Goal: Task Accomplishment & Management: Use online tool/utility

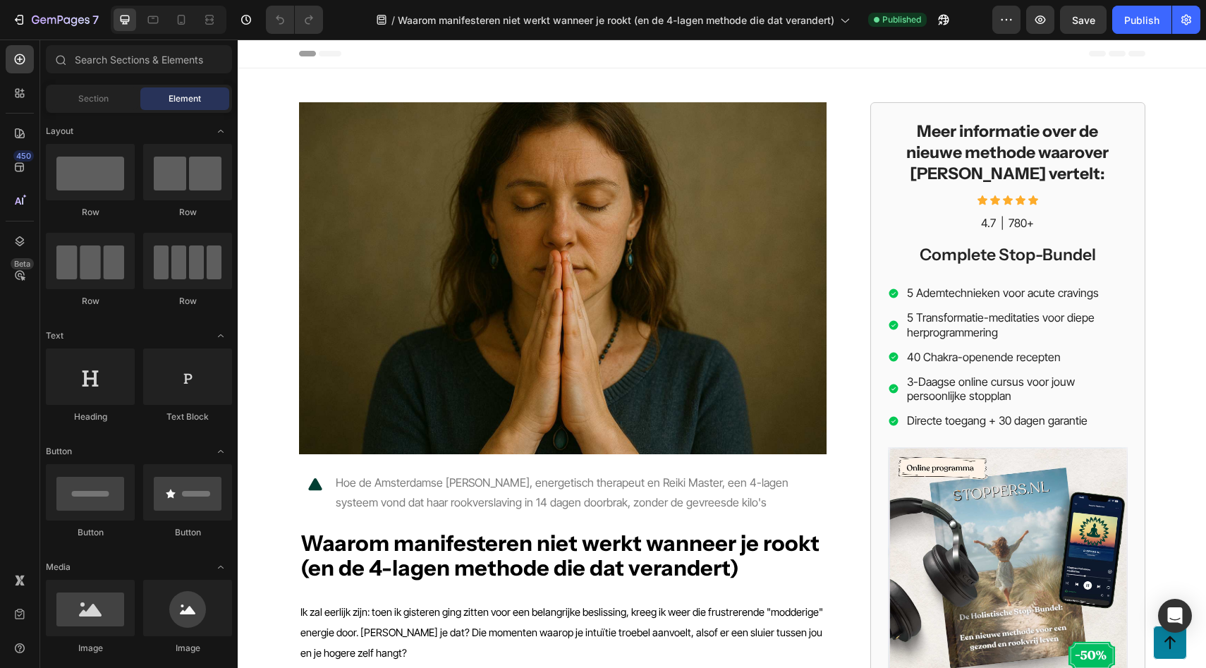
click at [276, 59] on span "Header" at bounding box center [279, 54] width 31 height 14
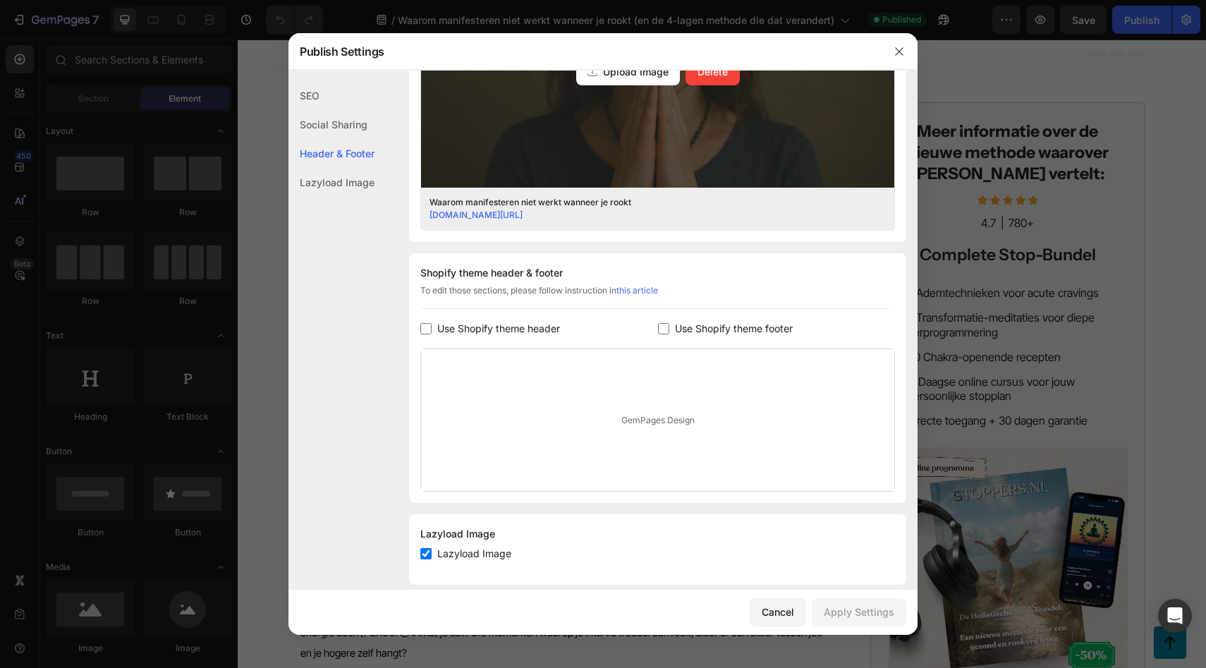
scroll to position [509, 0]
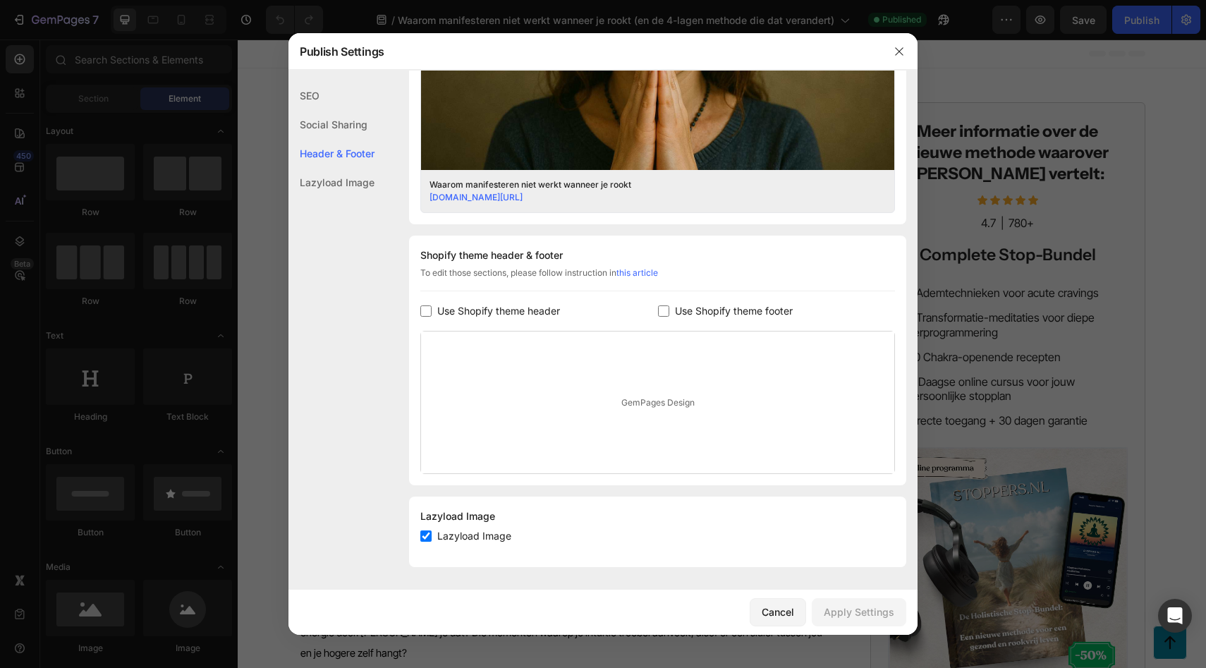
click at [675, 307] on span "Use Shopify theme footer" at bounding box center [734, 311] width 118 height 17
checkbox input "true"
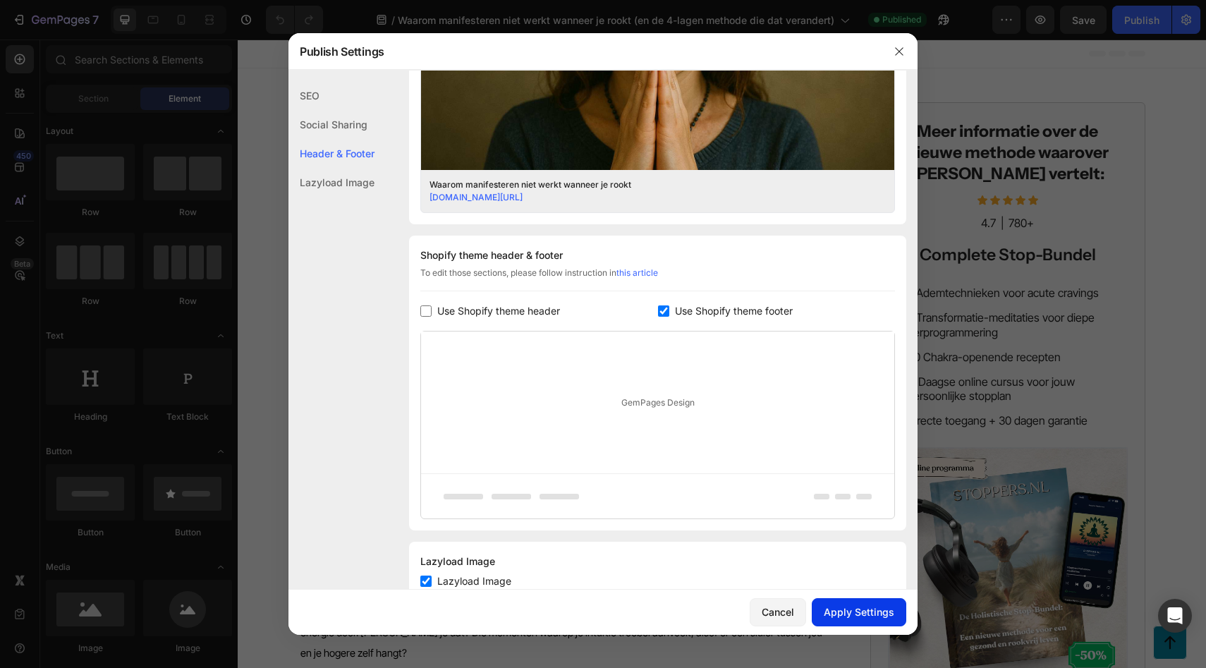
click at [883, 606] on div "Apply Settings" at bounding box center [859, 611] width 71 height 15
click at [896, 62] on button "button" at bounding box center [899, 51] width 23 height 23
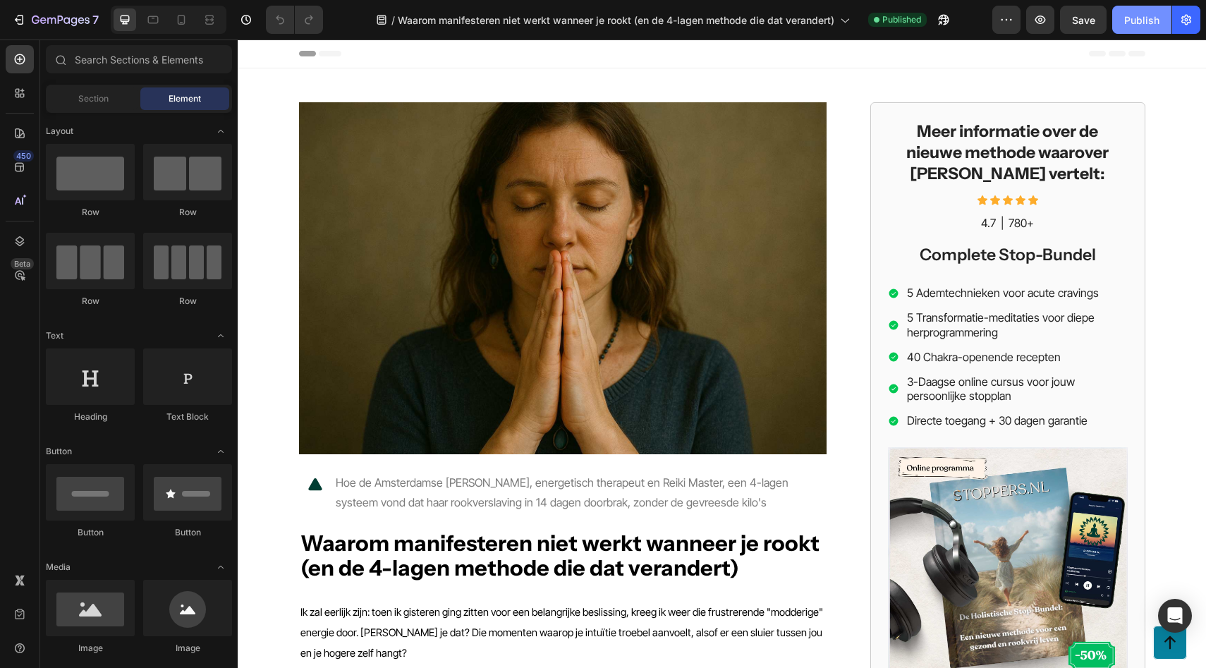
click at [1148, 16] on div "Publish" at bounding box center [1141, 20] width 35 height 15
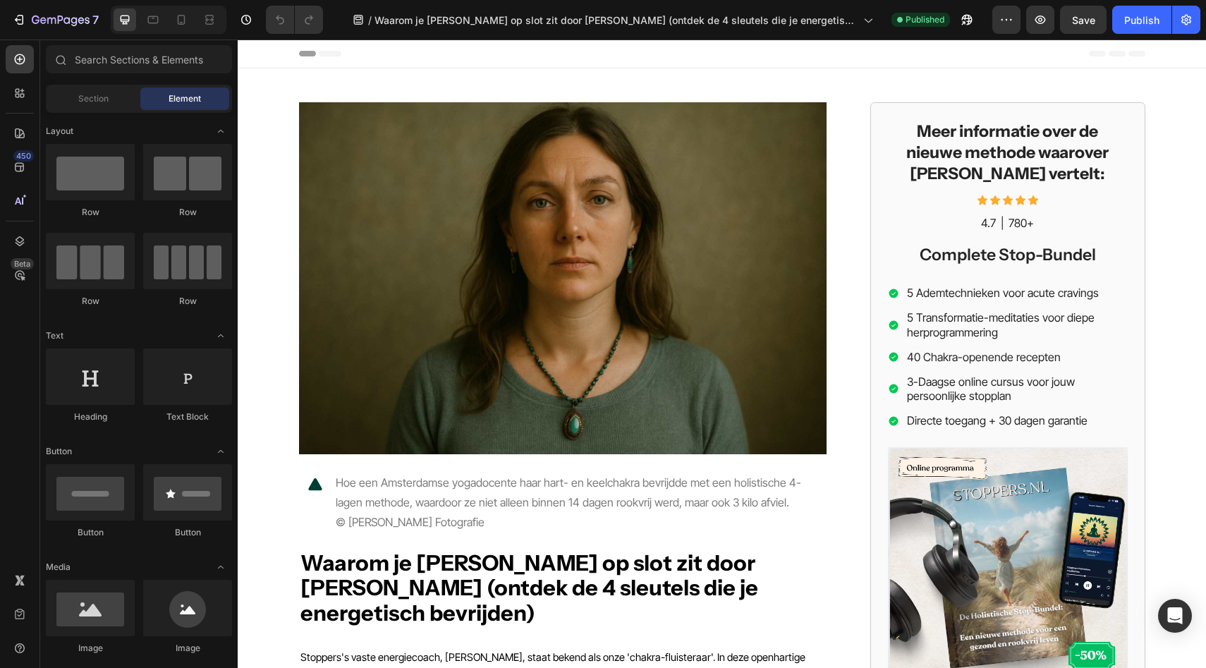
click at [257, 51] on icon at bounding box center [254, 54] width 10 height 10
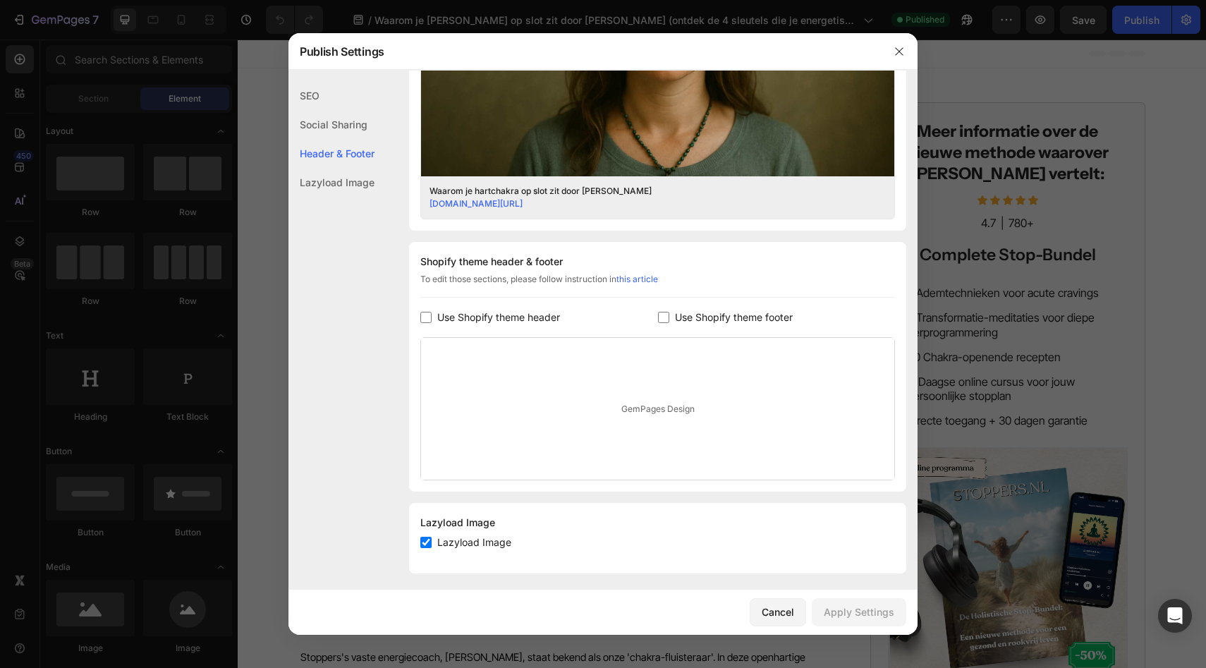
scroll to position [509, 0]
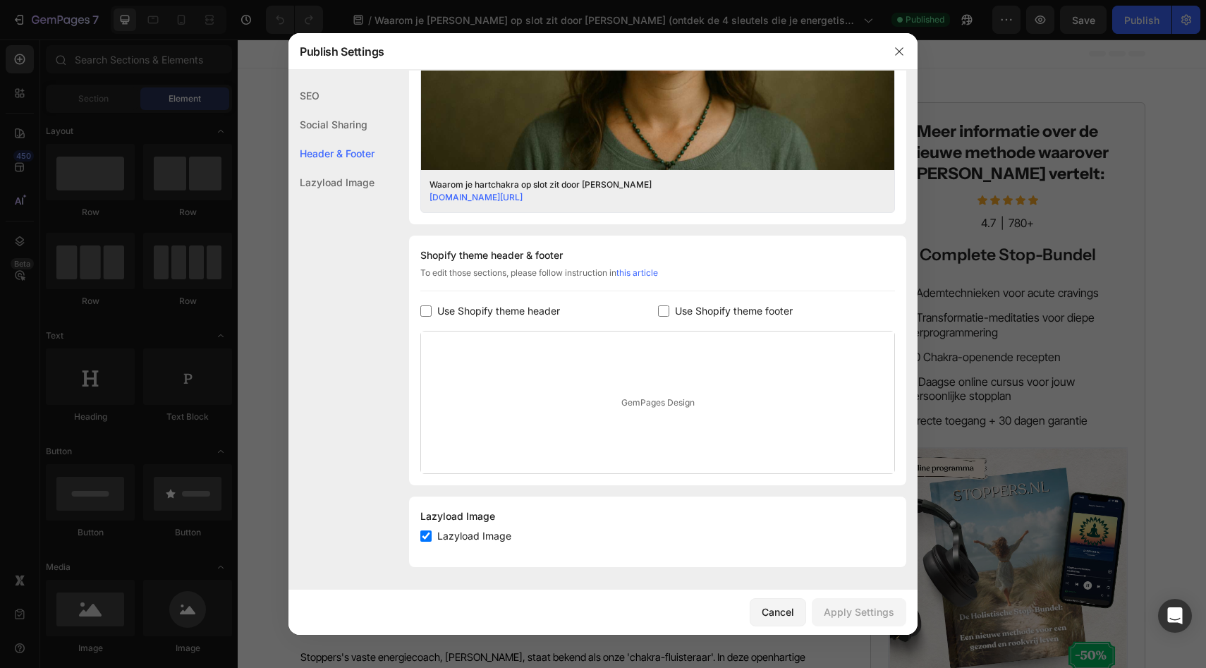
click at [737, 312] on span "Use Shopify theme footer" at bounding box center [734, 311] width 118 height 17
checkbox input "true"
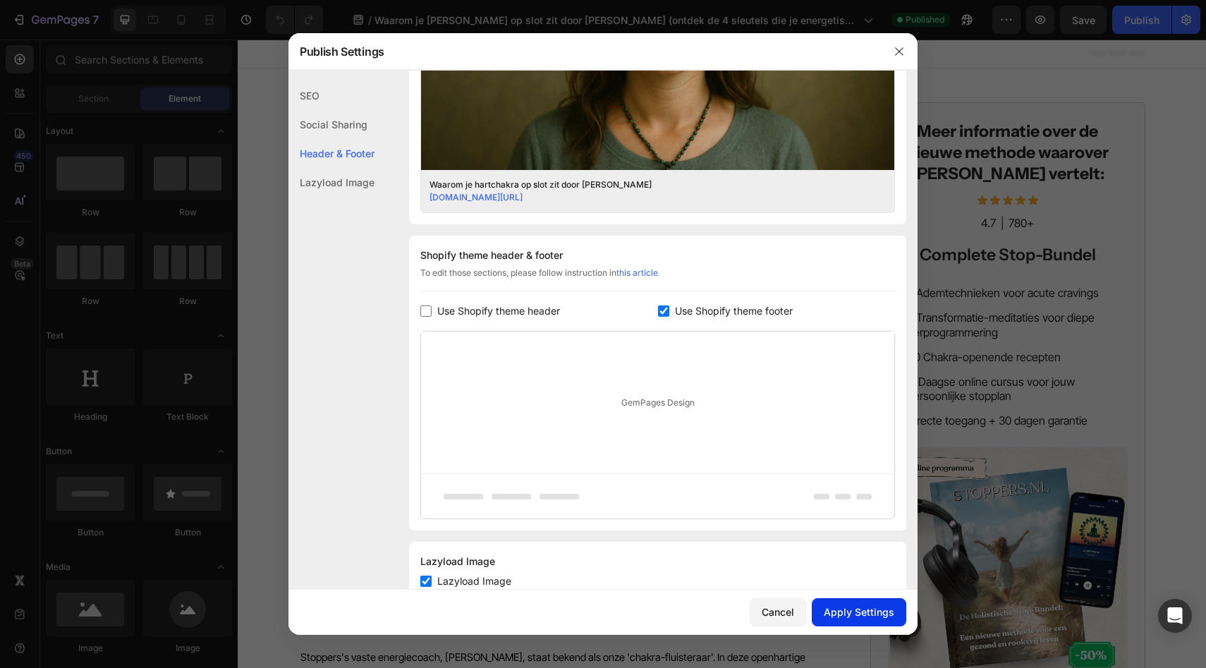
click at [887, 611] on div "Apply Settings" at bounding box center [859, 611] width 71 height 15
click at [900, 52] on icon "button" at bounding box center [899, 51] width 8 height 8
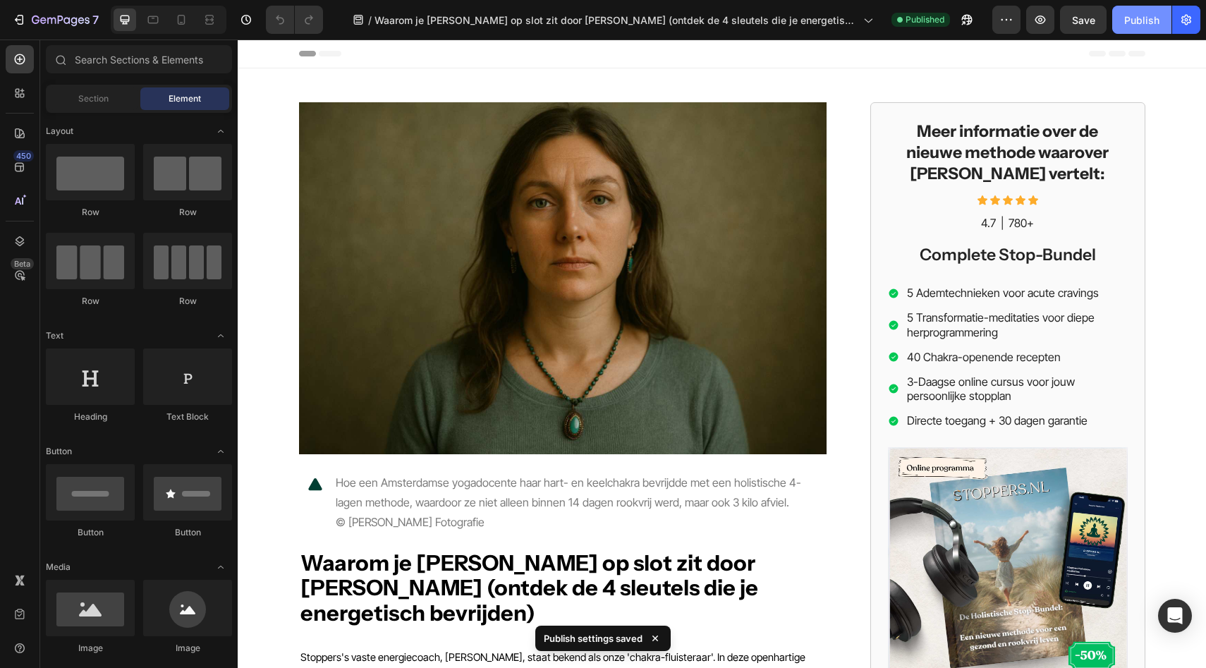
click at [1143, 29] on button "Publish" at bounding box center [1141, 20] width 59 height 28
